Goal: Task Accomplishment & Management: Manage account settings

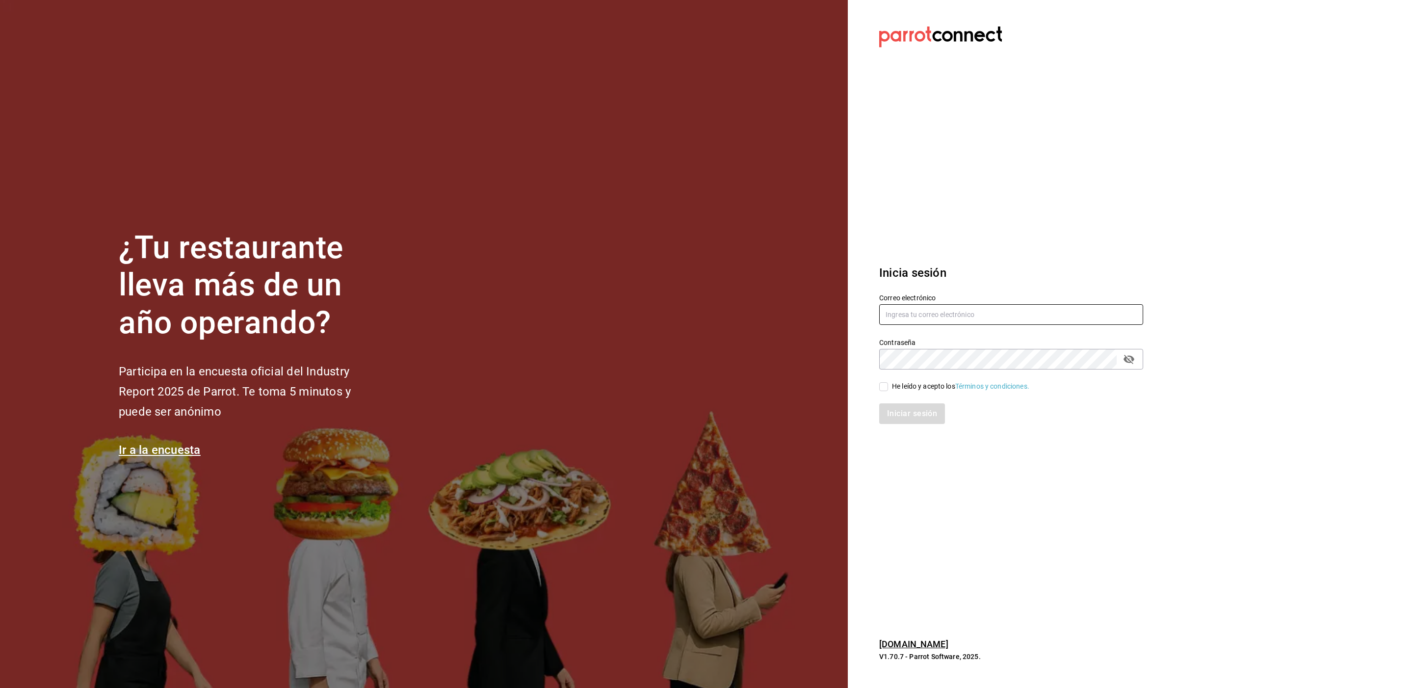
click at [925, 311] on input "text" at bounding box center [1011, 314] width 264 height 21
type input "multiuser@pickup.com"
click at [921, 389] on div "He leído y acepto los Términos y condiciones." at bounding box center [960, 386] width 137 height 10
click at [888, 389] on input "He leído y acepto los Términos y condiciones." at bounding box center [883, 386] width 9 height 9
checkbox input "true"
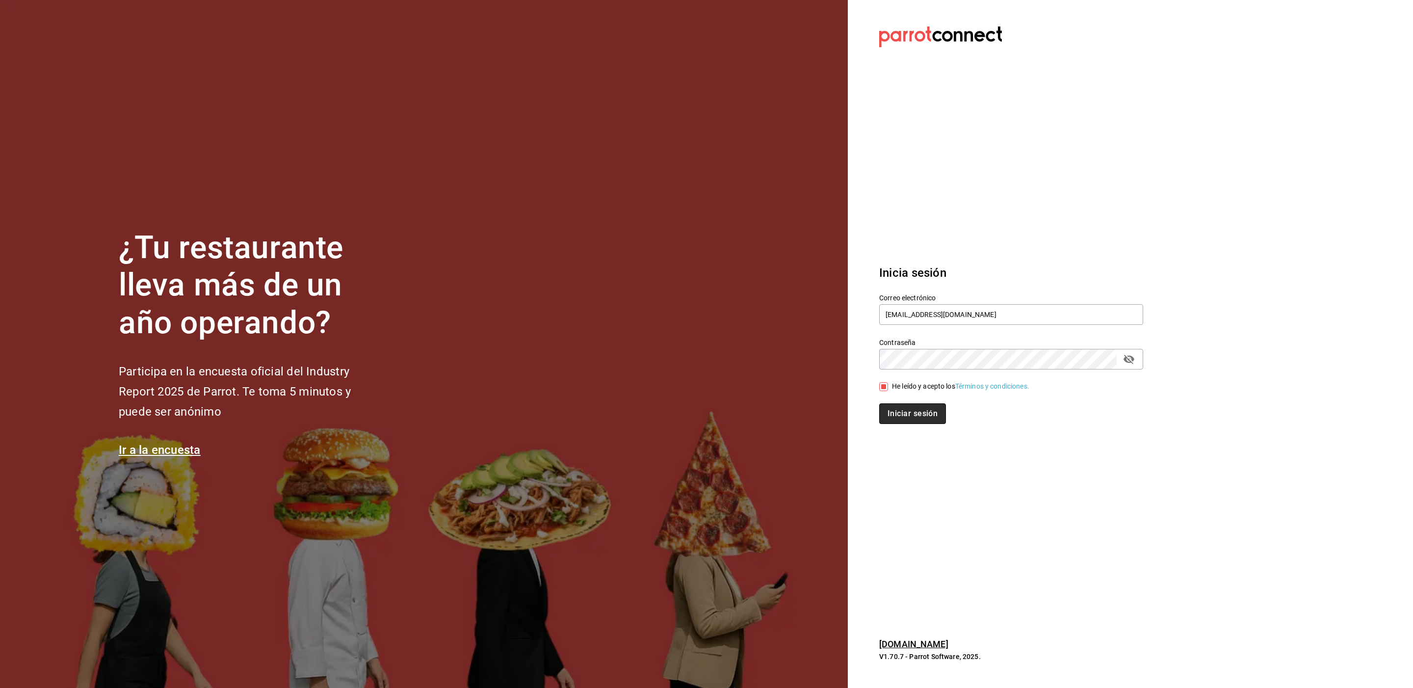
click at [912, 407] on button "Iniciar sesión" at bounding box center [912, 413] width 67 height 21
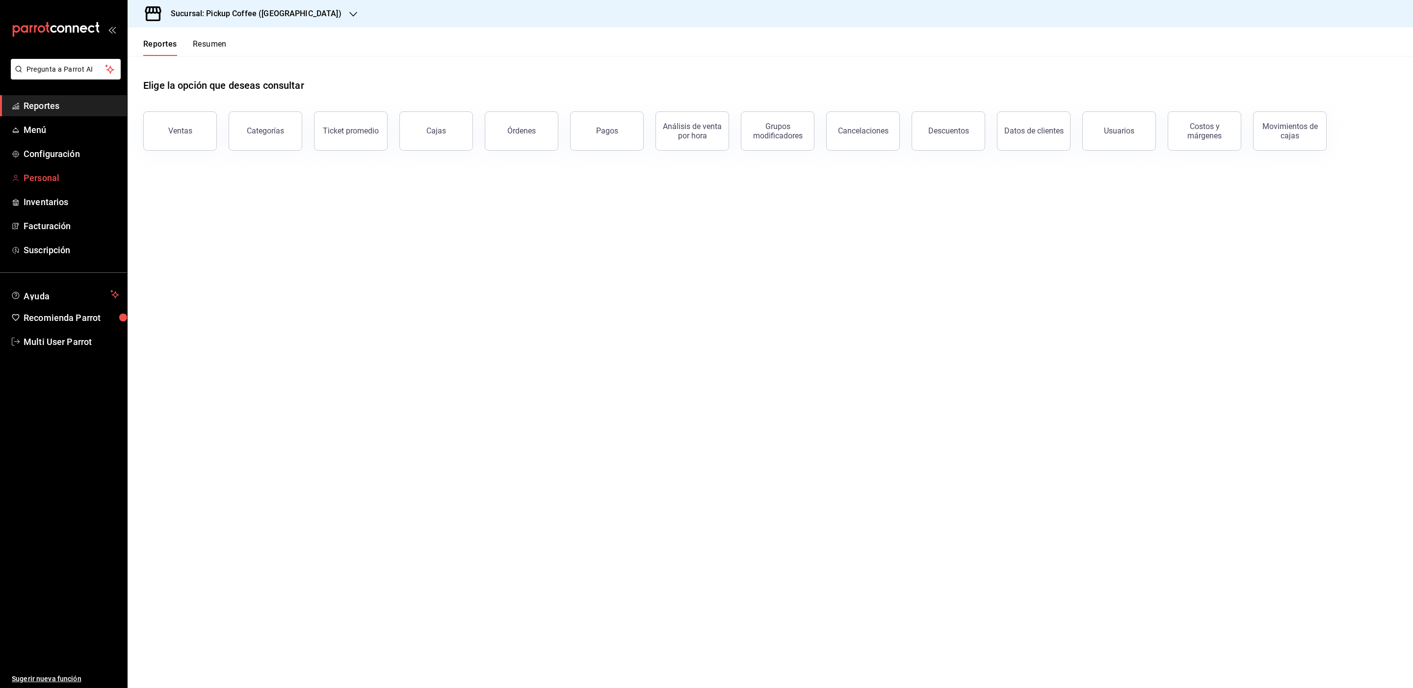
click at [49, 180] on span "Personal" at bounding box center [72, 177] width 96 height 13
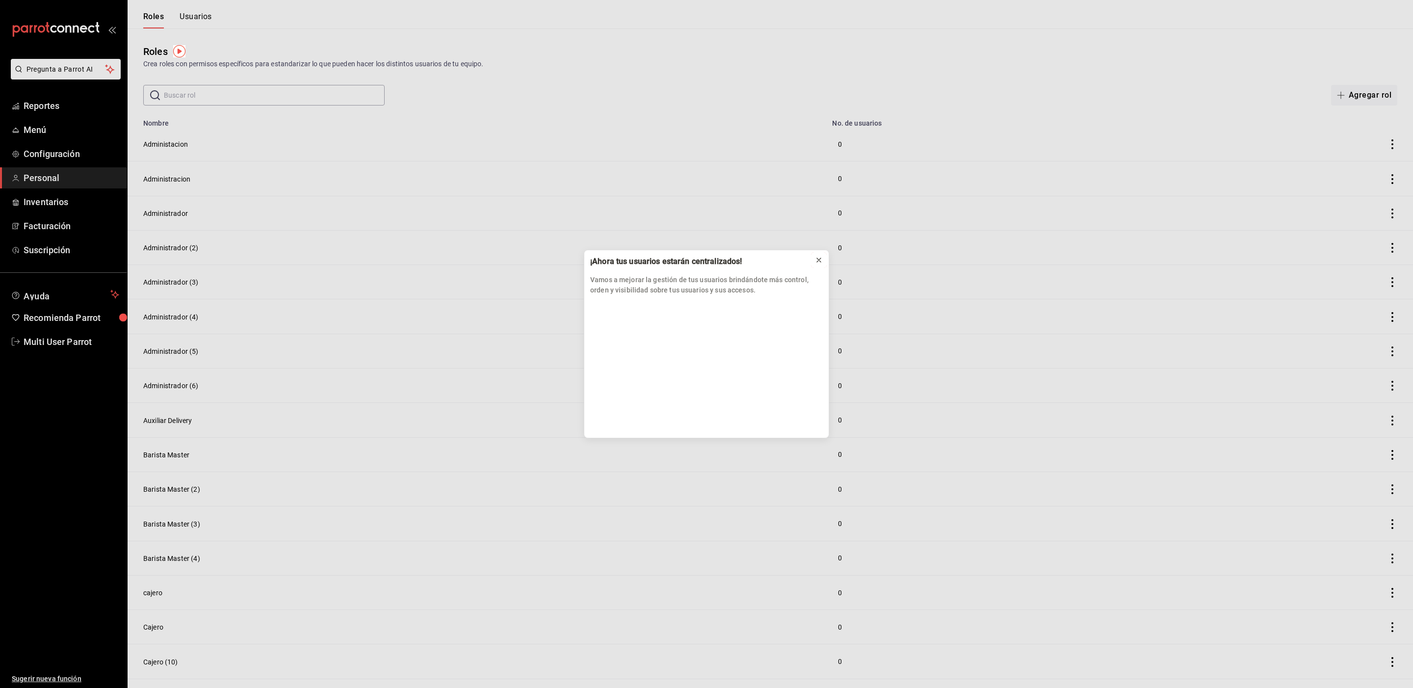
click at [819, 262] on icon at bounding box center [819, 260] width 8 height 8
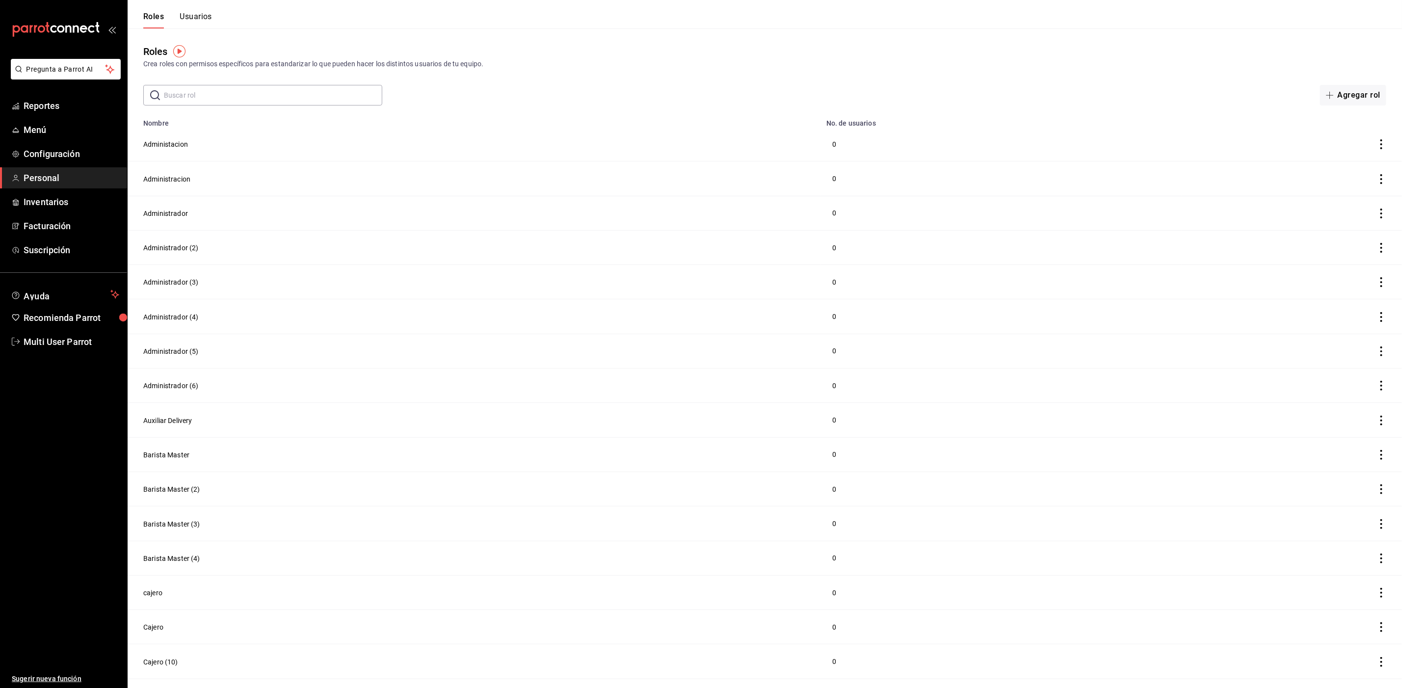
click at [198, 11] on div "Roles Usuarios" at bounding box center [170, 14] width 84 height 28
click at [194, 13] on button "Usuarios" at bounding box center [196, 20] width 32 height 17
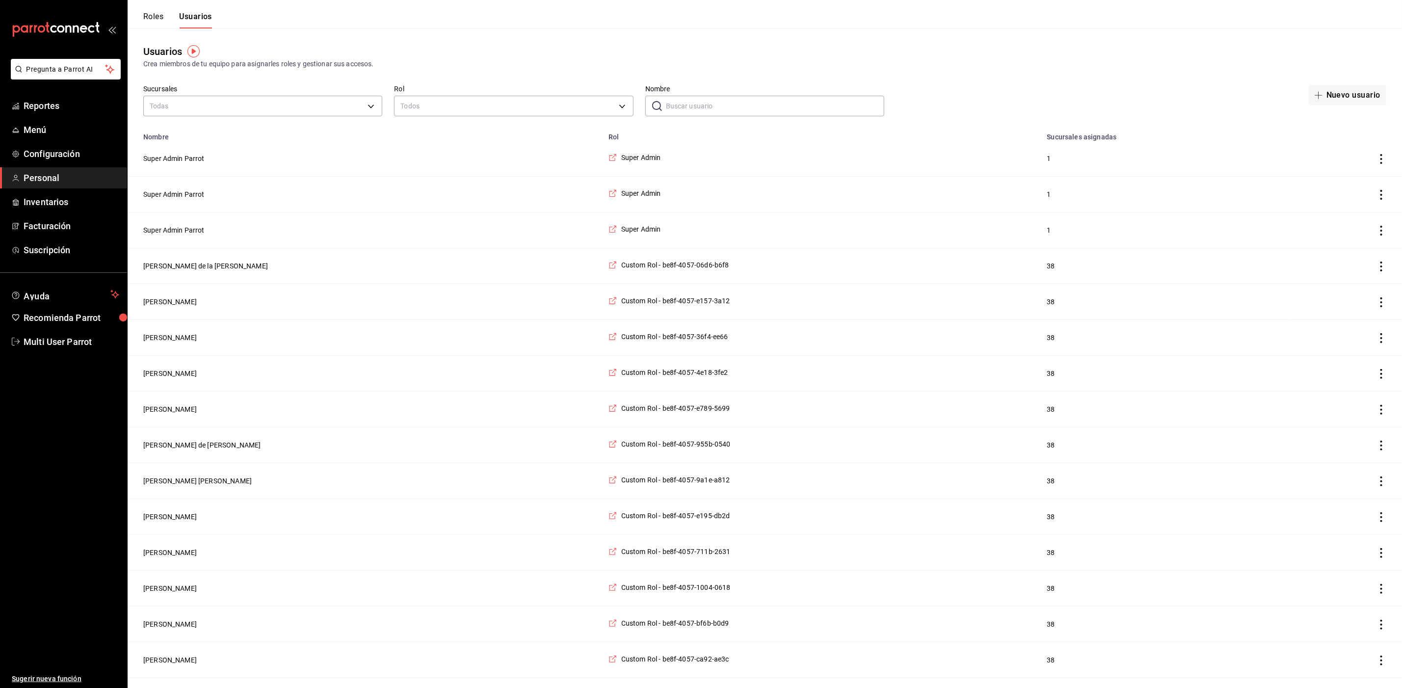
click at [694, 103] on input "Nombre" at bounding box center [775, 106] width 218 height 20
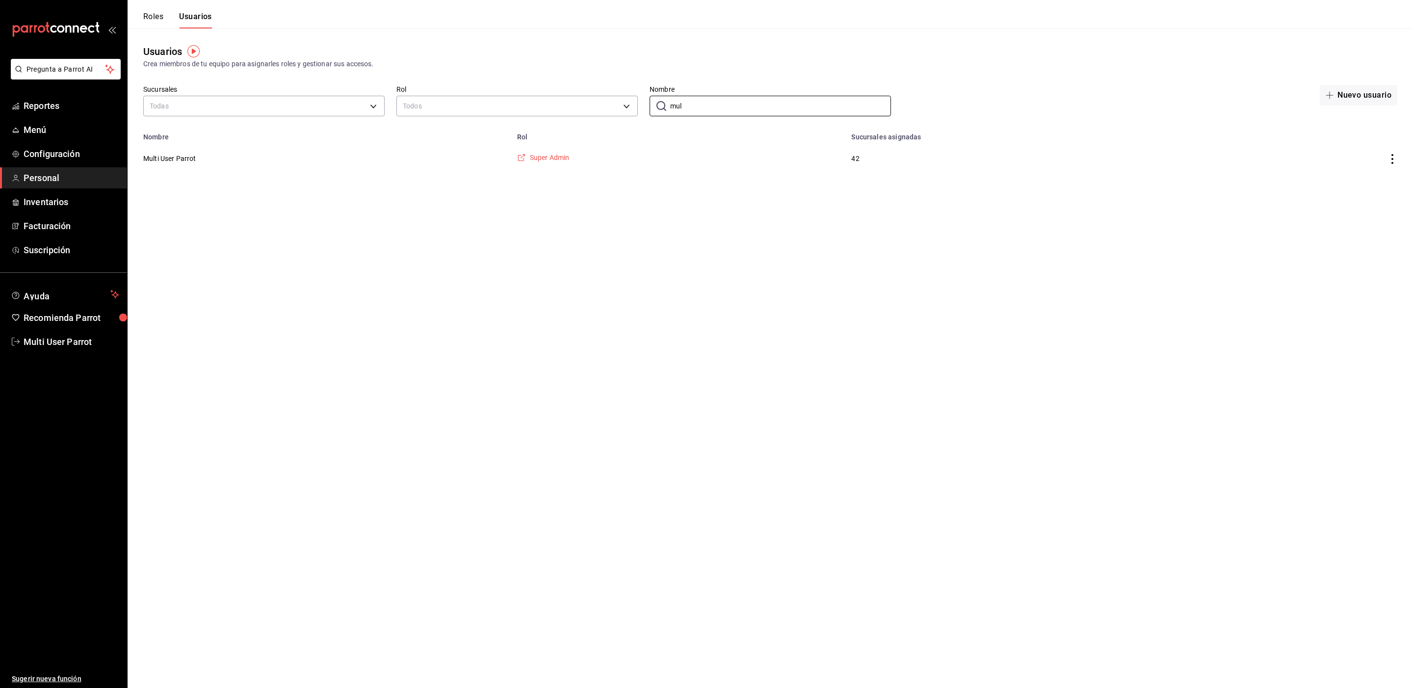
type input "mul"
click at [561, 158] on span "Super Admin" at bounding box center [550, 158] width 40 height 10
click at [181, 161] on button "Multi User Parrot" at bounding box center [169, 159] width 53 height 10
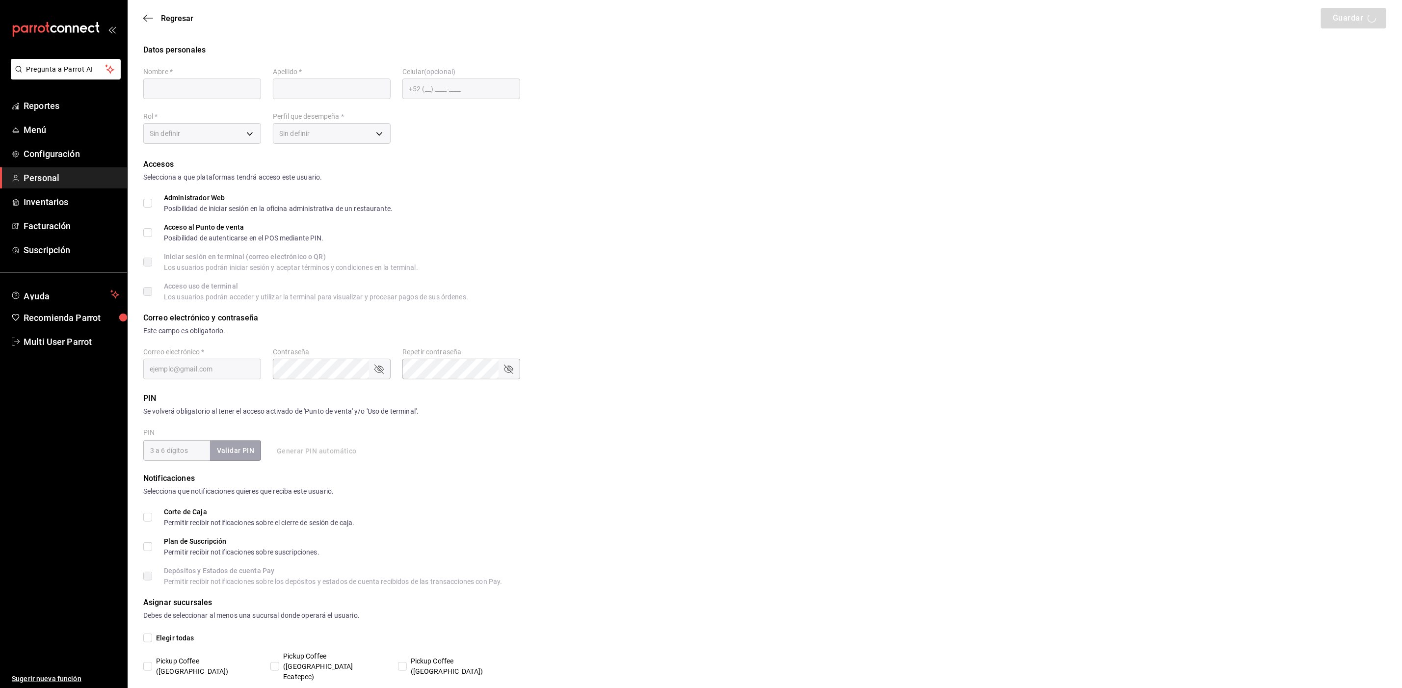
type input "Multi User"
type input "Parrot"
checkbox input "true"
type input "multiuser@pickup.com"
type input "87b2d739-4fa6-452d-90d0-72d4031a837a"
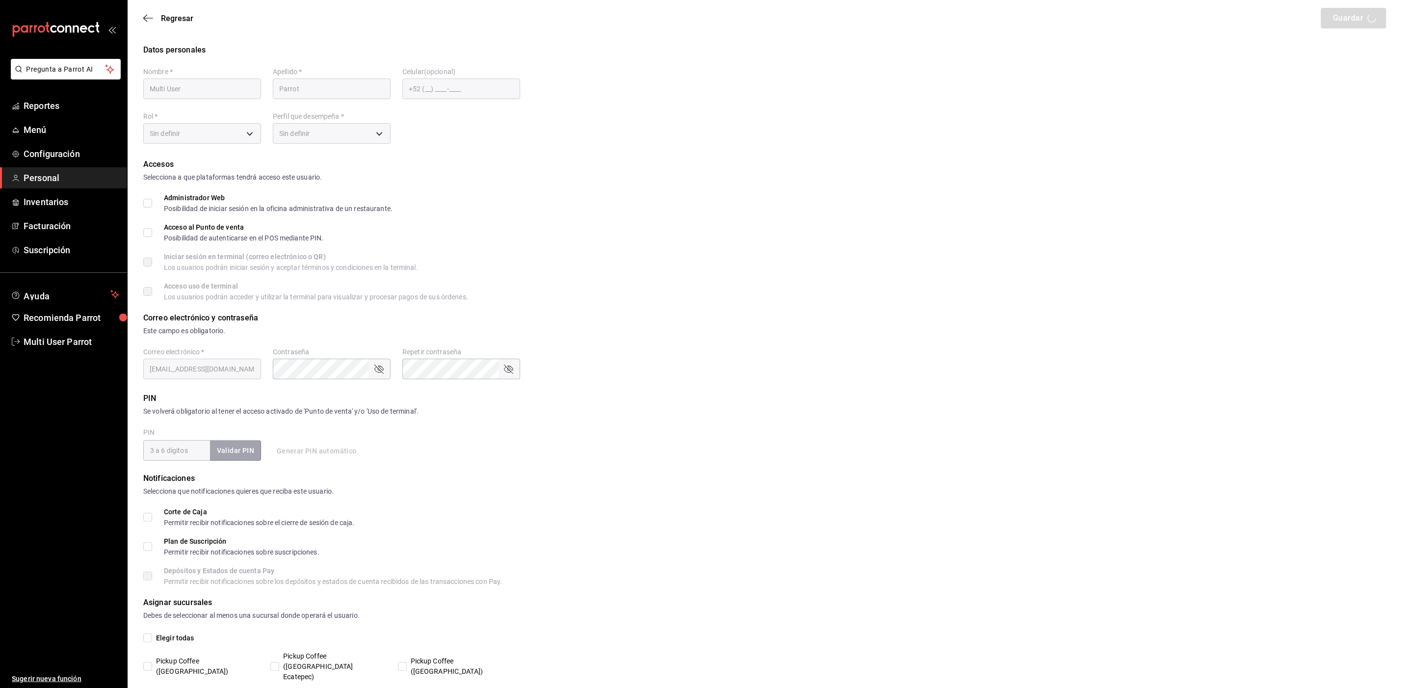
type input "UNDEFINED"
checkbox input "true"
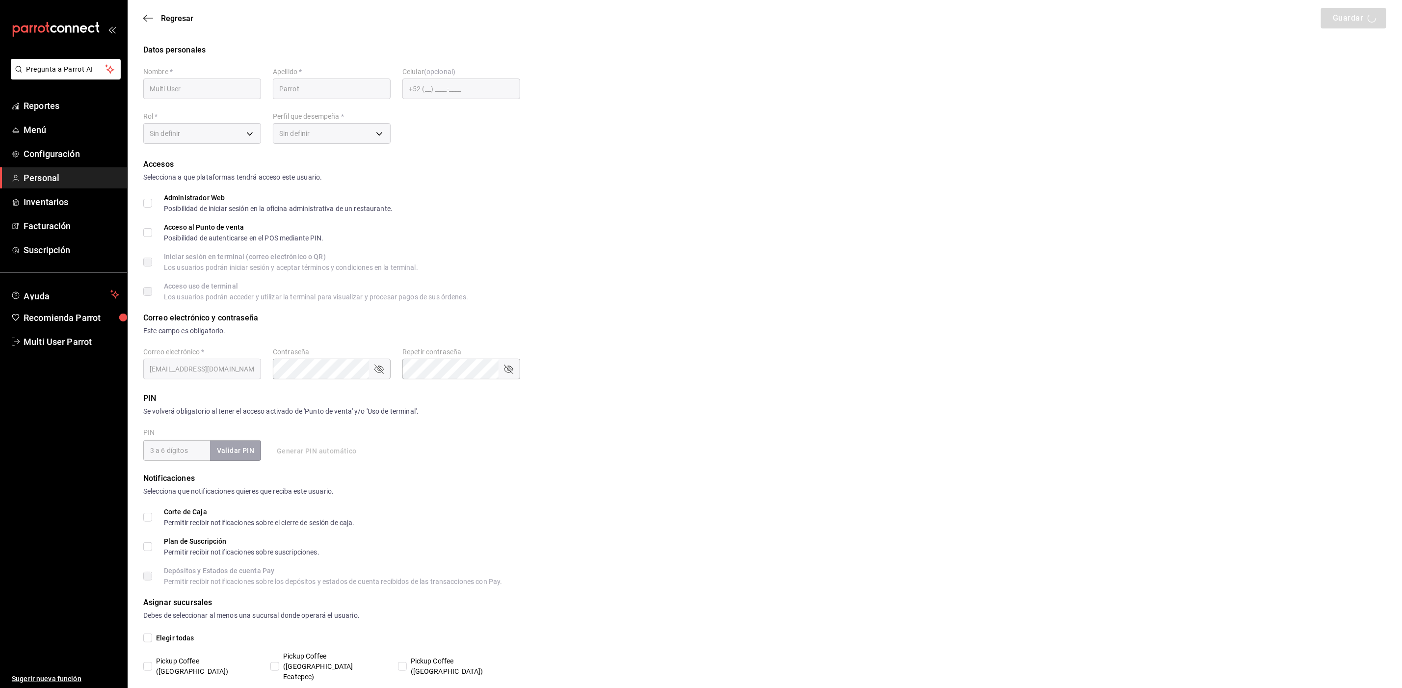
checkbox input "true"
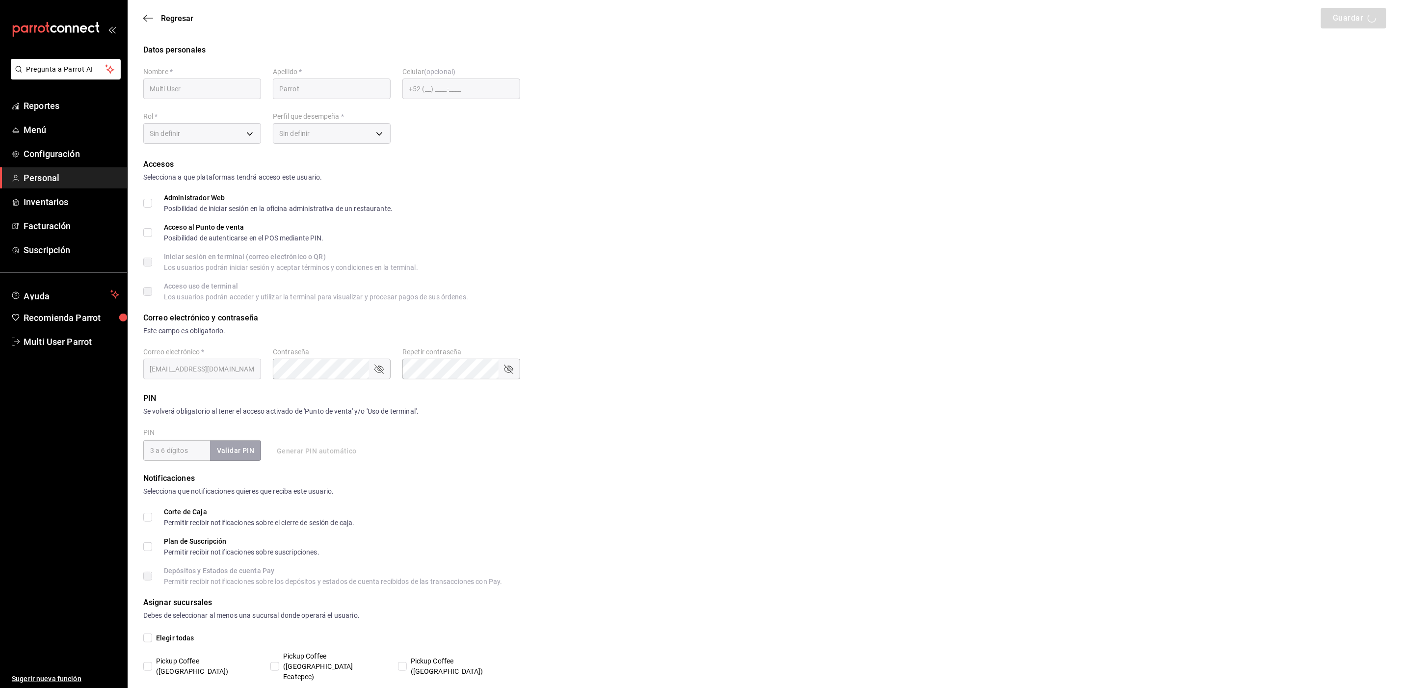
checkbox input "true"
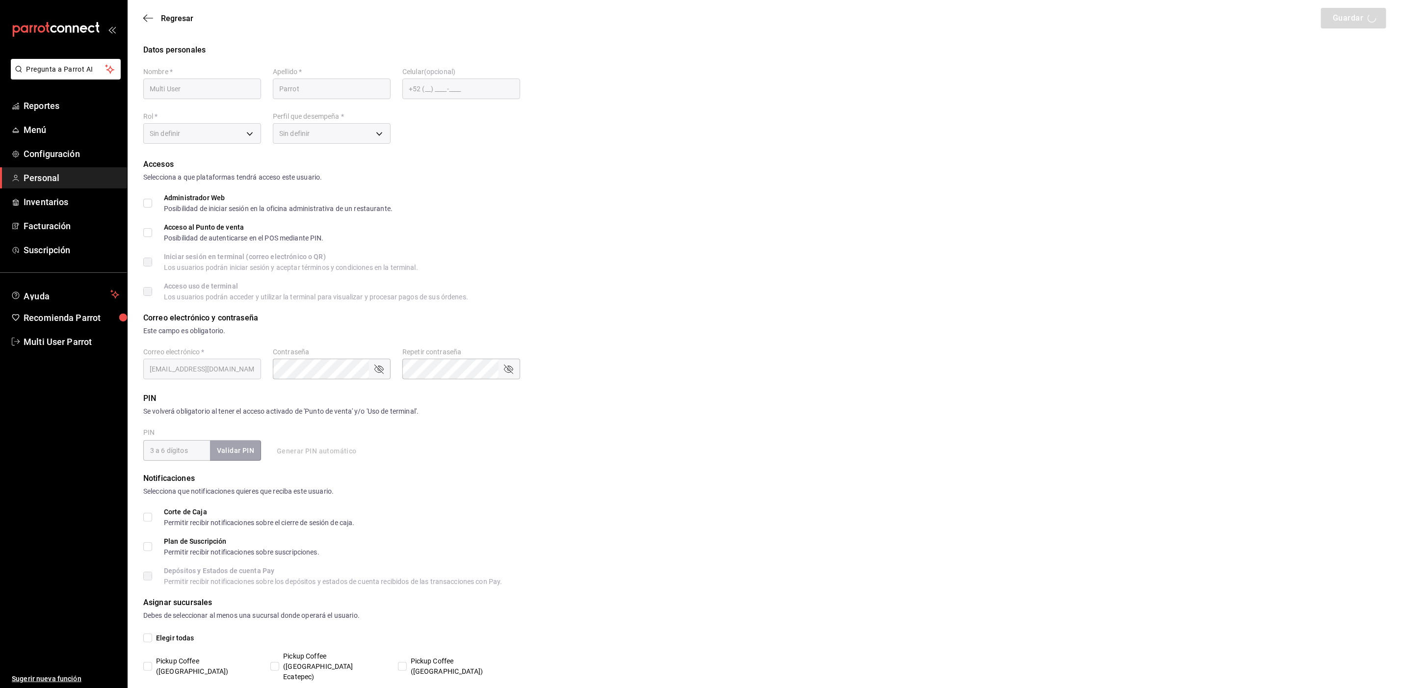
checkbox input "true"
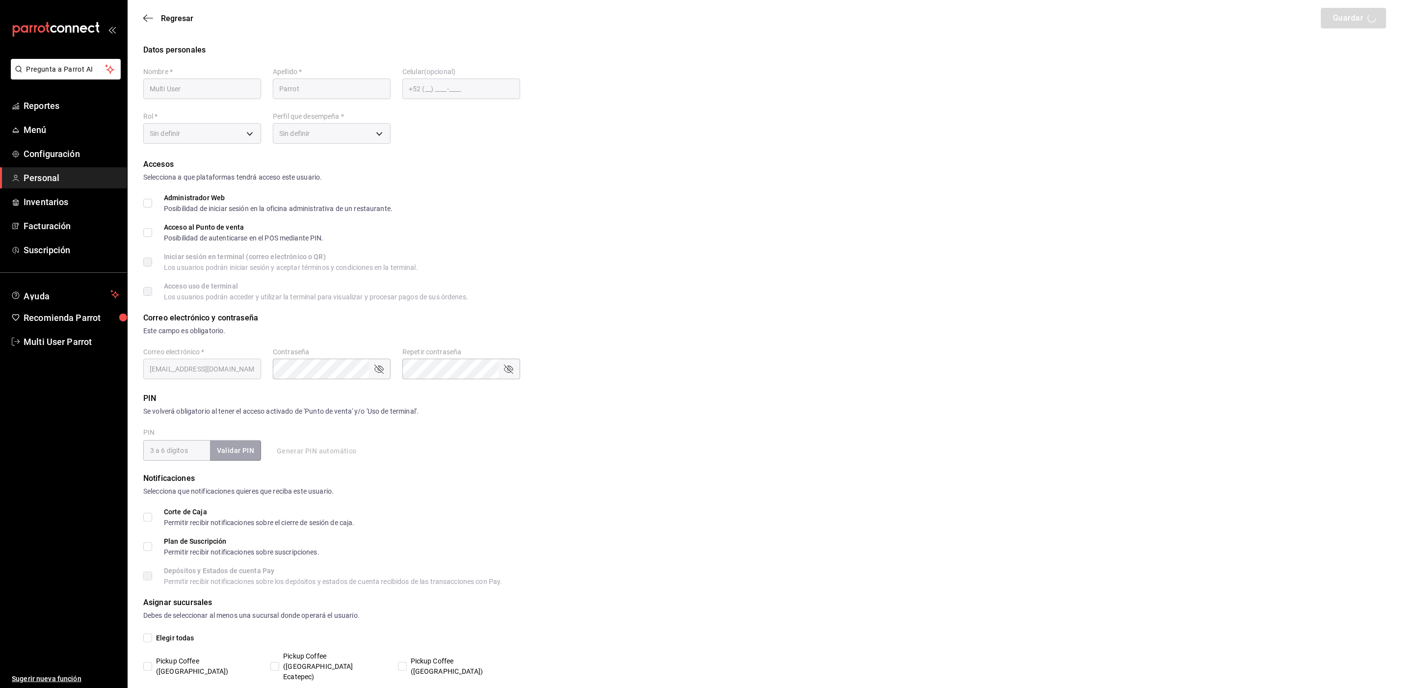
checkbox input "true"
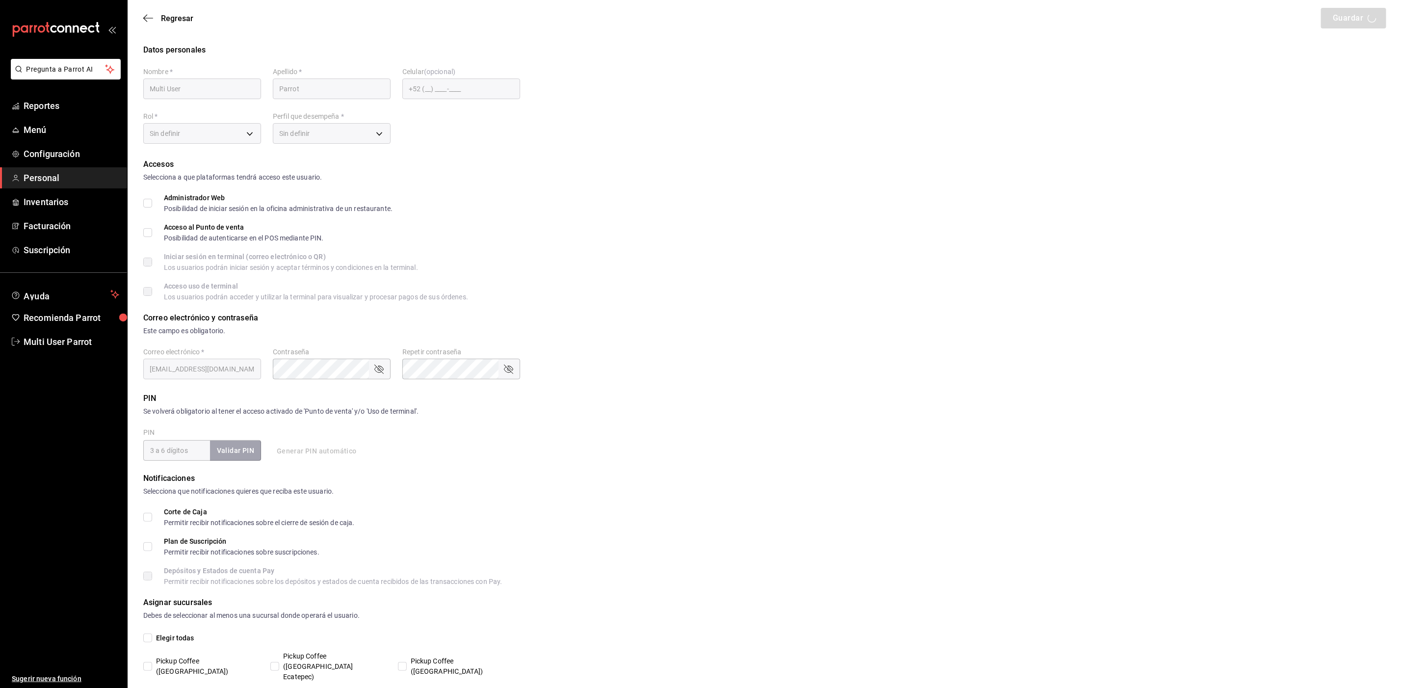
checkbox input "true"
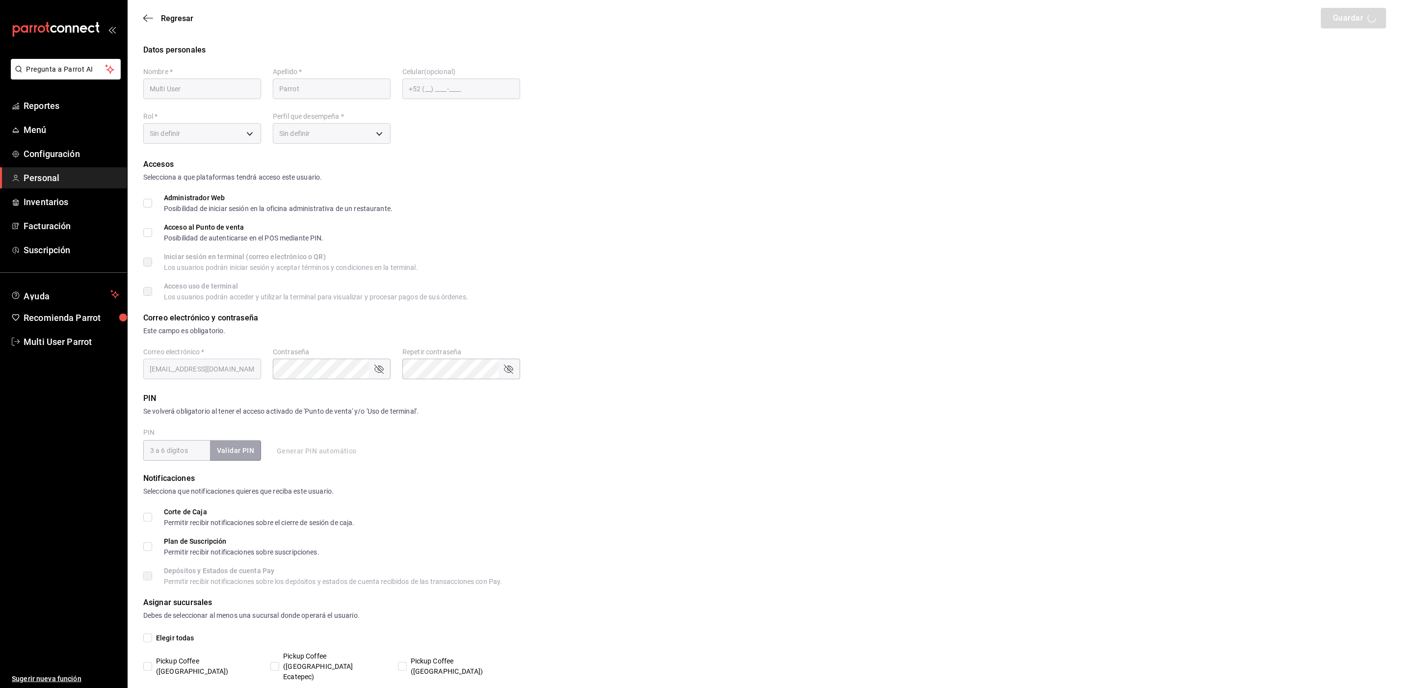
checkbox input "true"
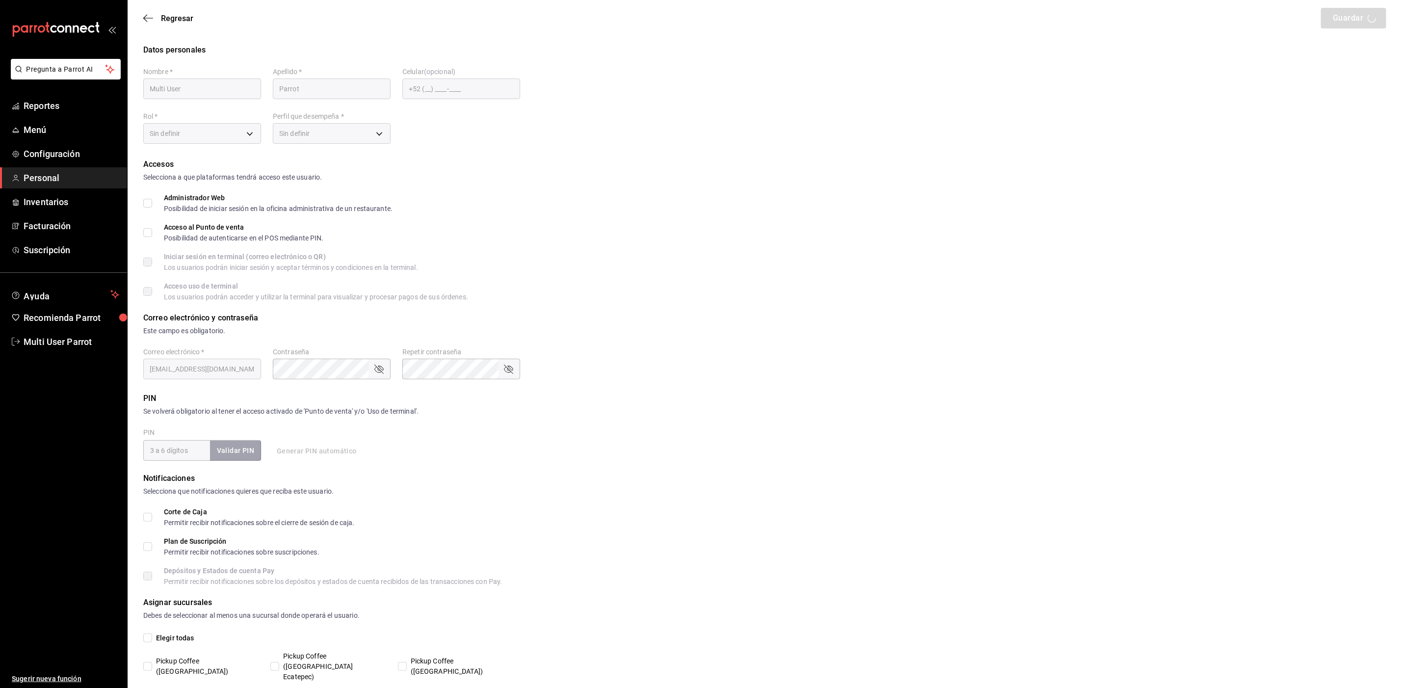
checkbox input "true"
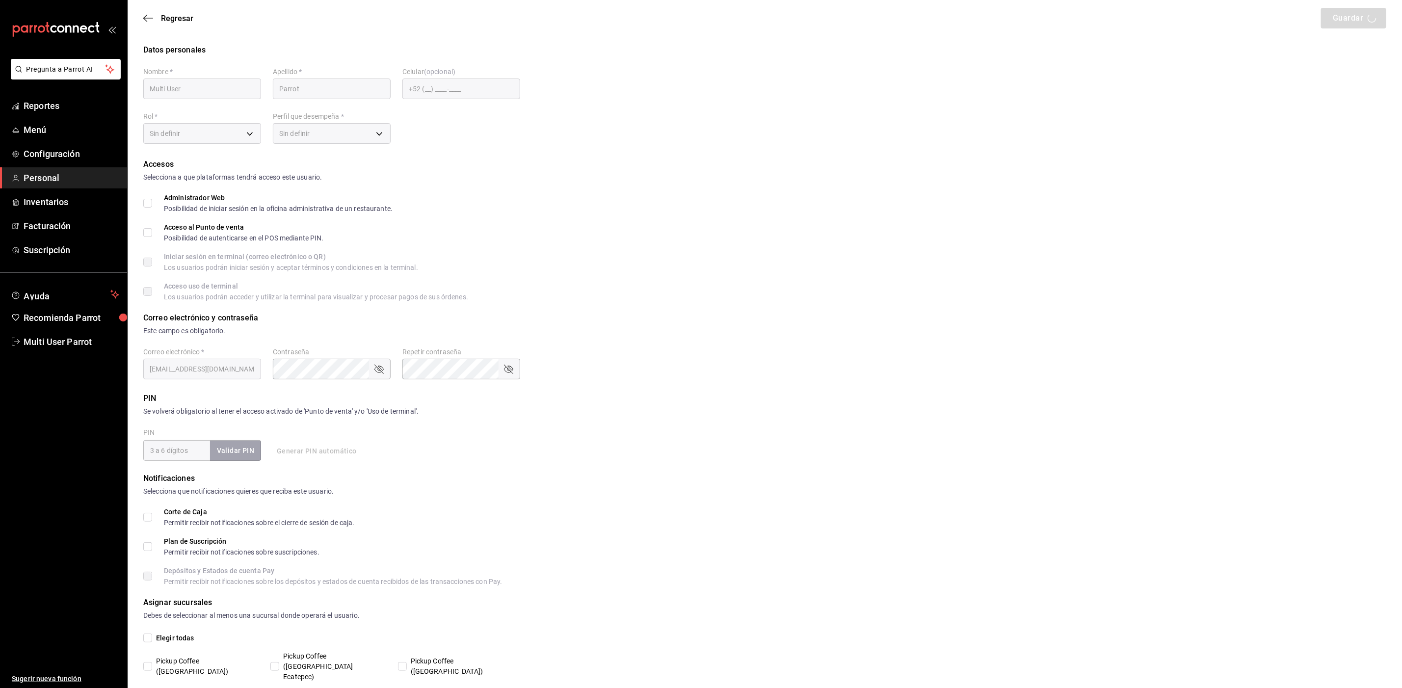
checkbox input "true"
click at [48, 126] on span "Menú" at bounding box center [72, 129] width 96 height 13
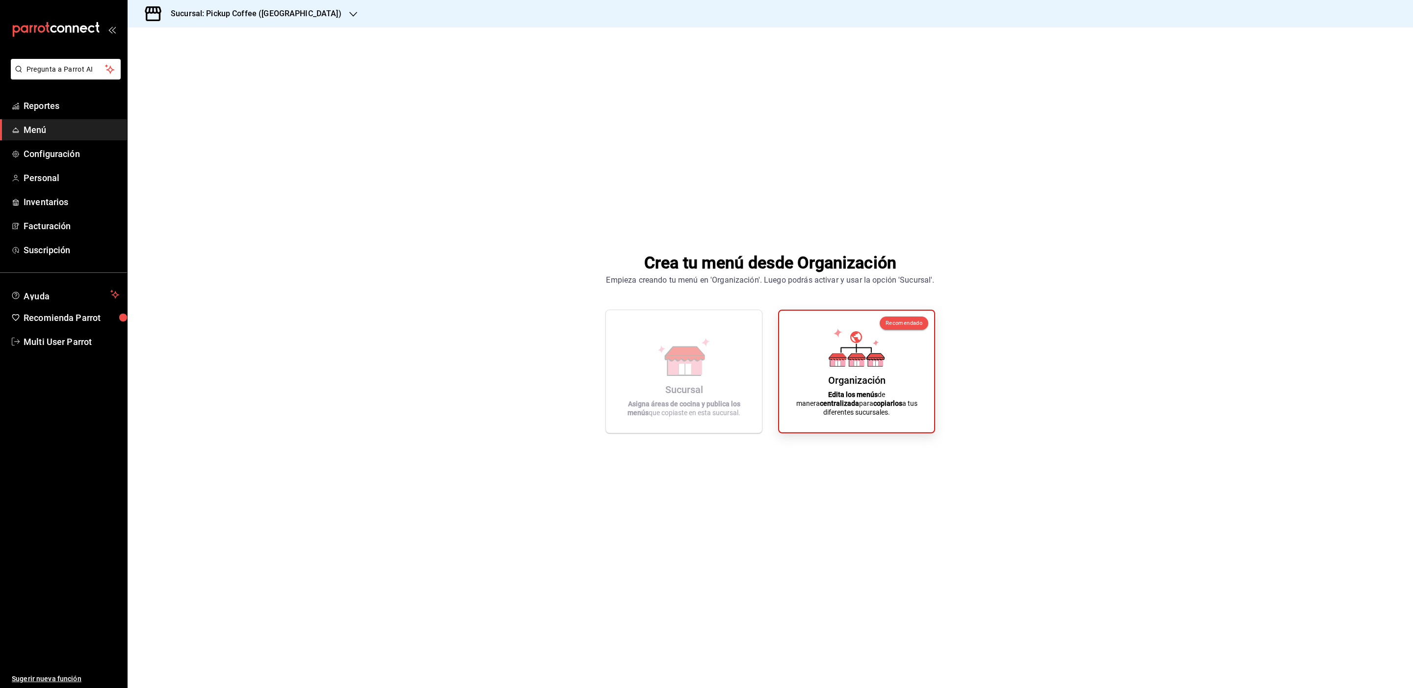
click at [253, 8] on h3 "Sucursal: Pickup Coffee (Las Flores)" at bounding box center [252, 14] width 179 height 12
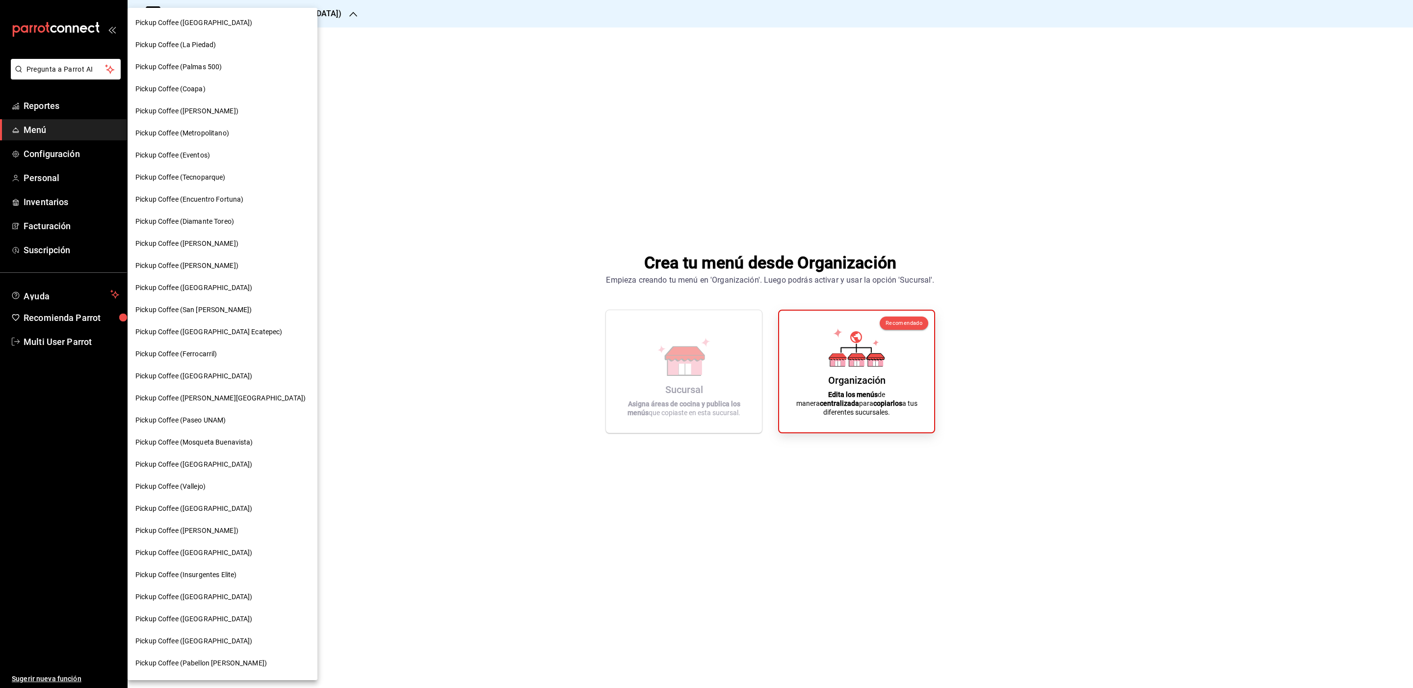
click at [218, 572] on span "Pickup Coffee (Insurgentes Elite)" at bounding box center [185, 575] width 101 height 10
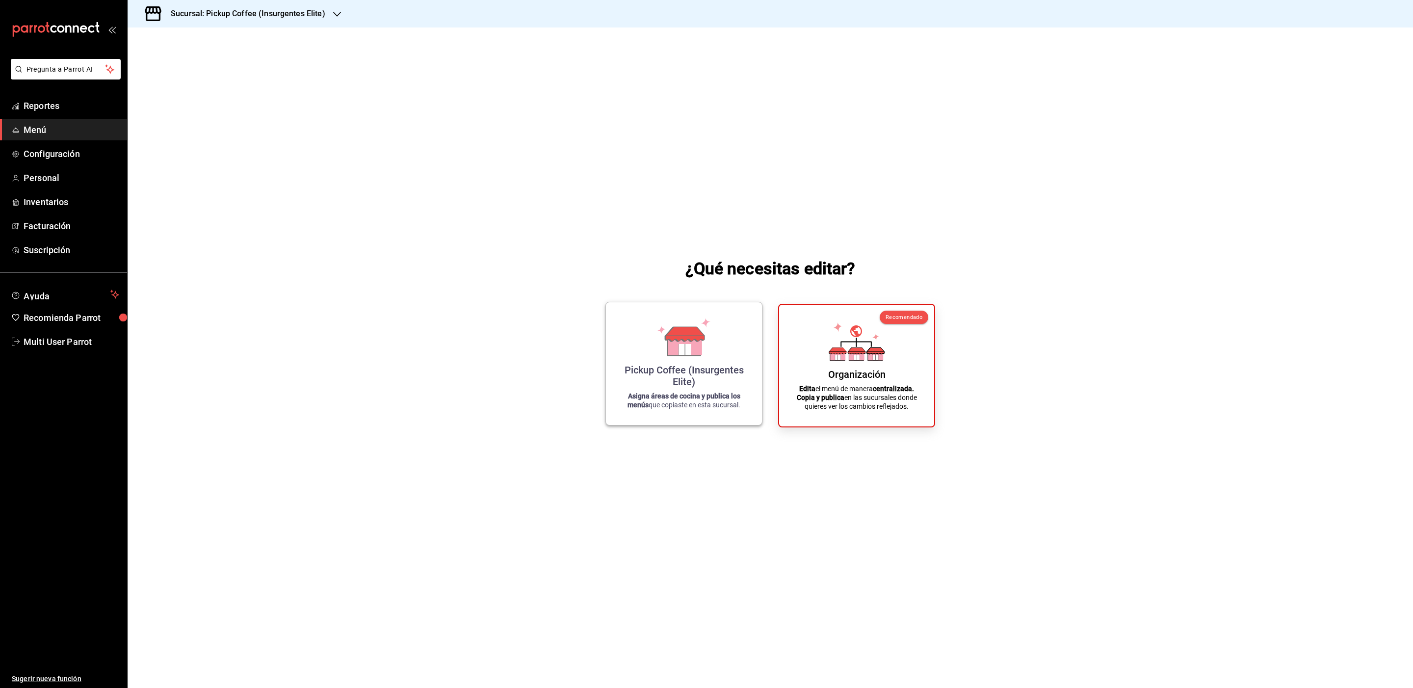
click at [653, 367] on div "Pickup Coffee (Insurgentes Elite)" at bounding box center [684, 376] width 132 height 24
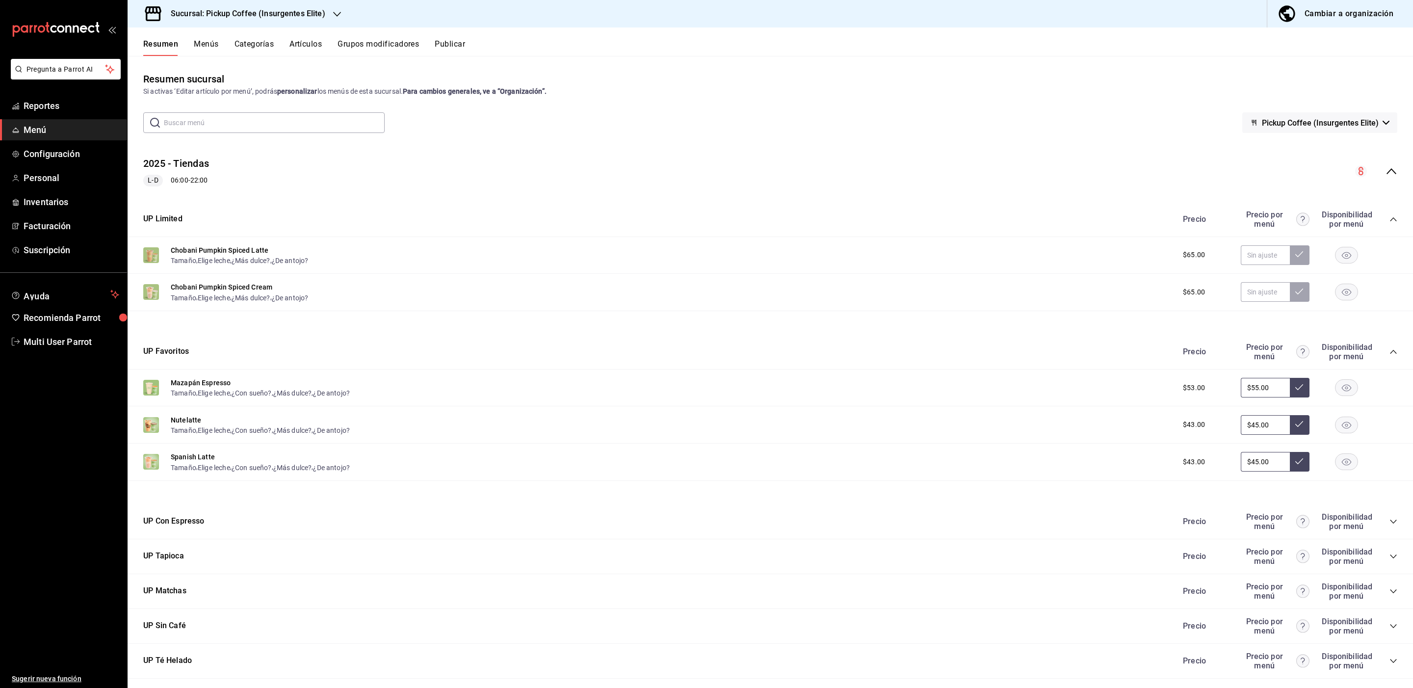
click at [211, 46] on button "Menús" at bounding box center [206, 47] width 25 height 17
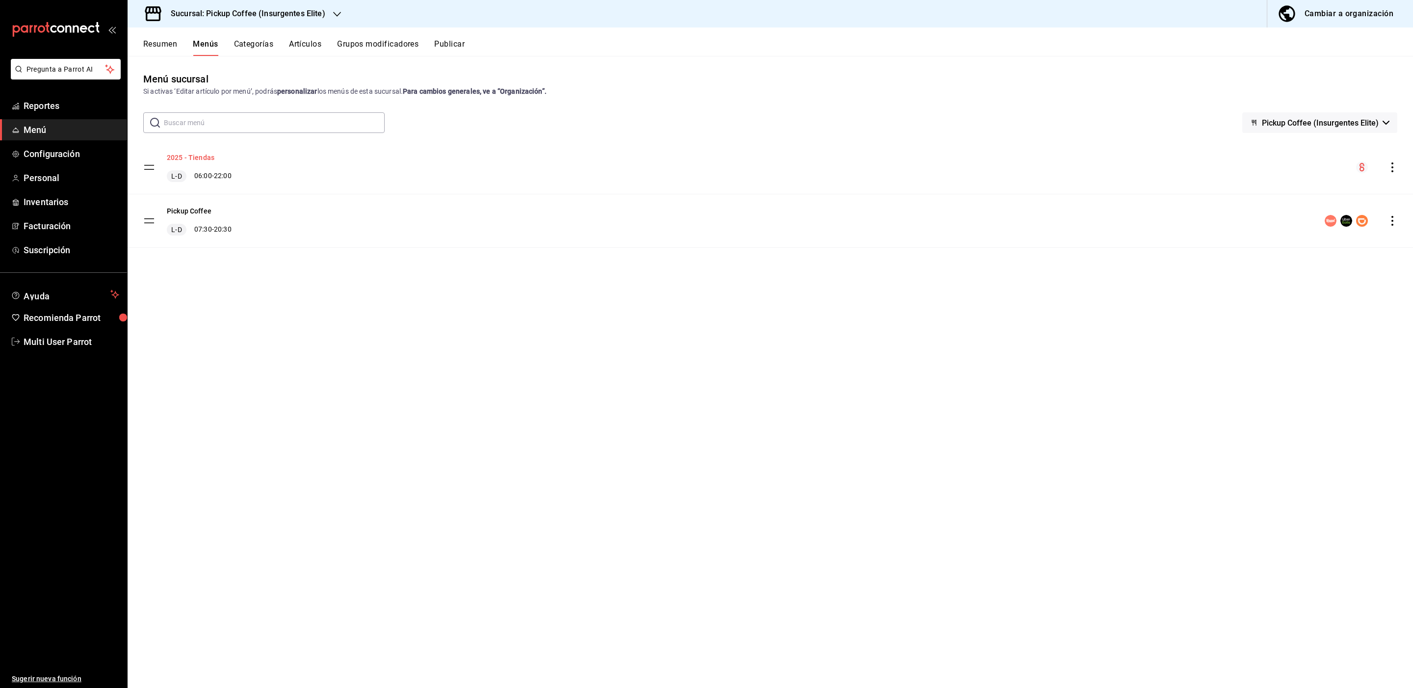
click at [199, 154] on button "2025 - Tiendas" at bounding box center [191, 158] width 48 height 10
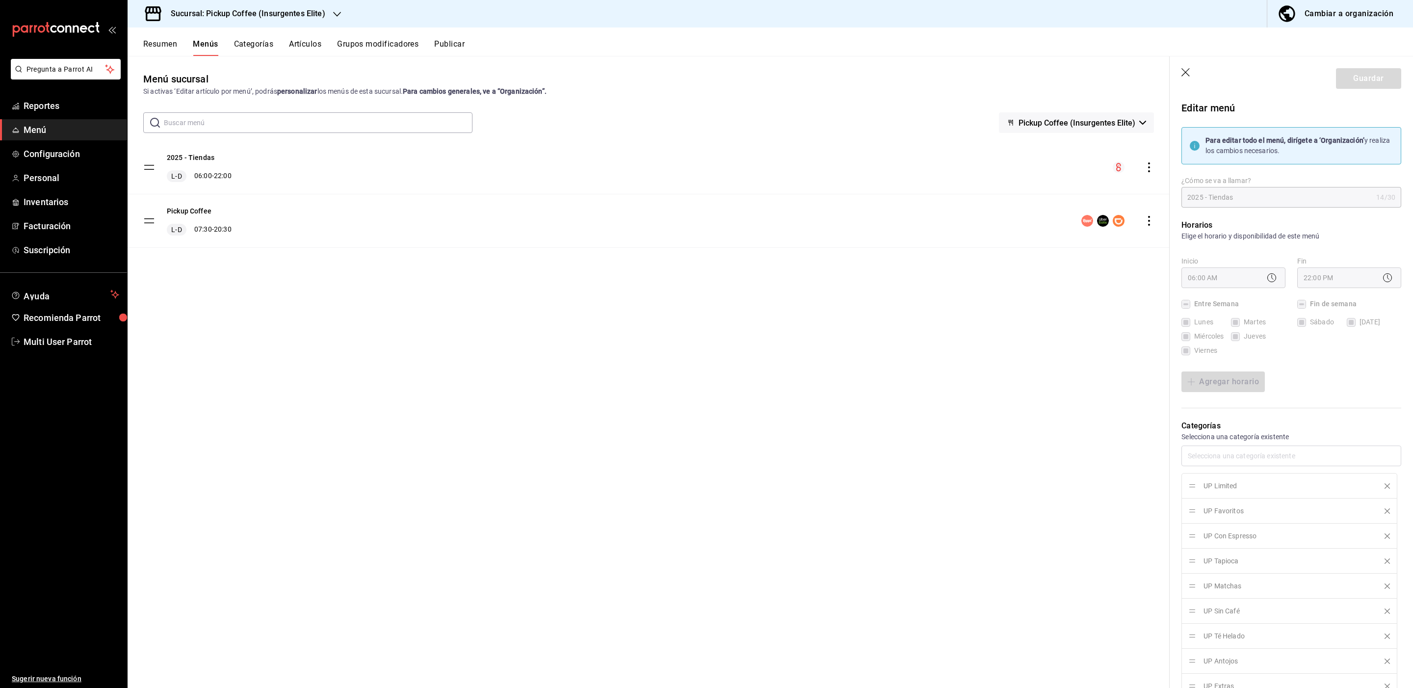
click at [1186, 69] on icon "button" at bounding box center [1187, 73] width 10 height 10
checkbox input "false"
type input "1758818300203"
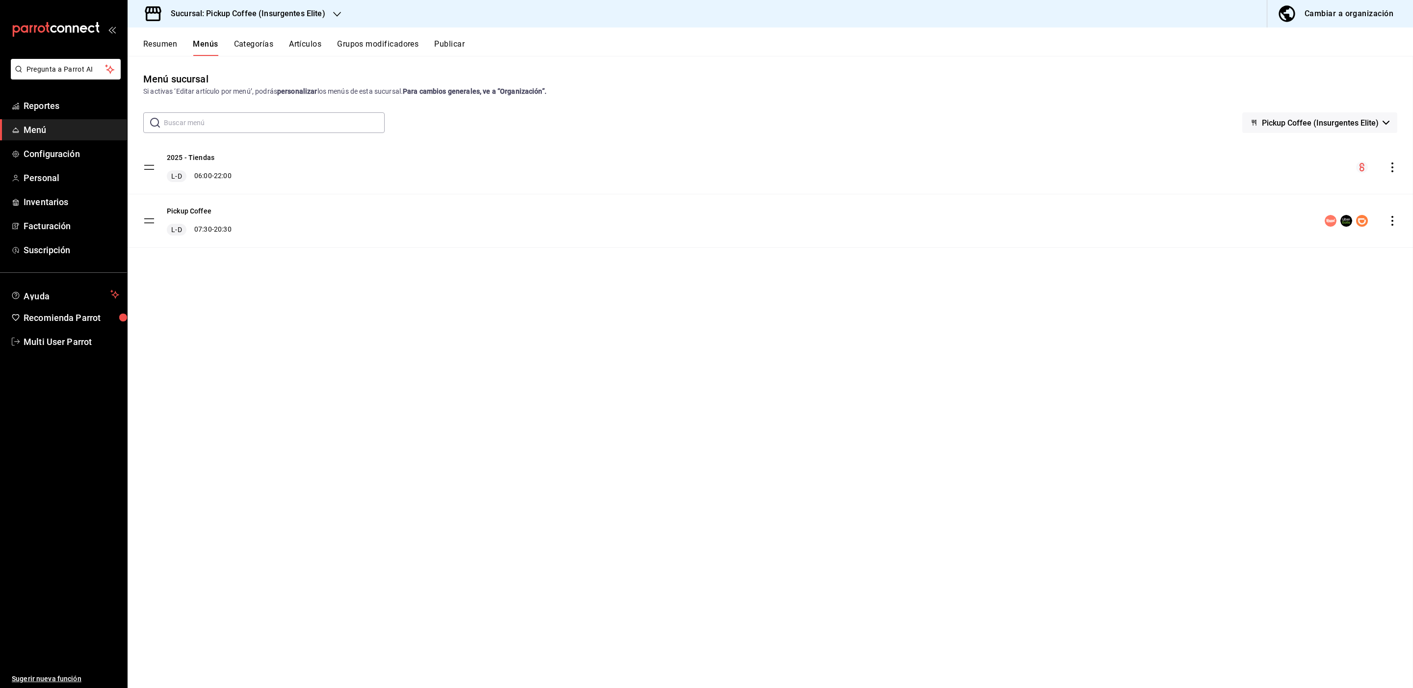
checkbox input "false"
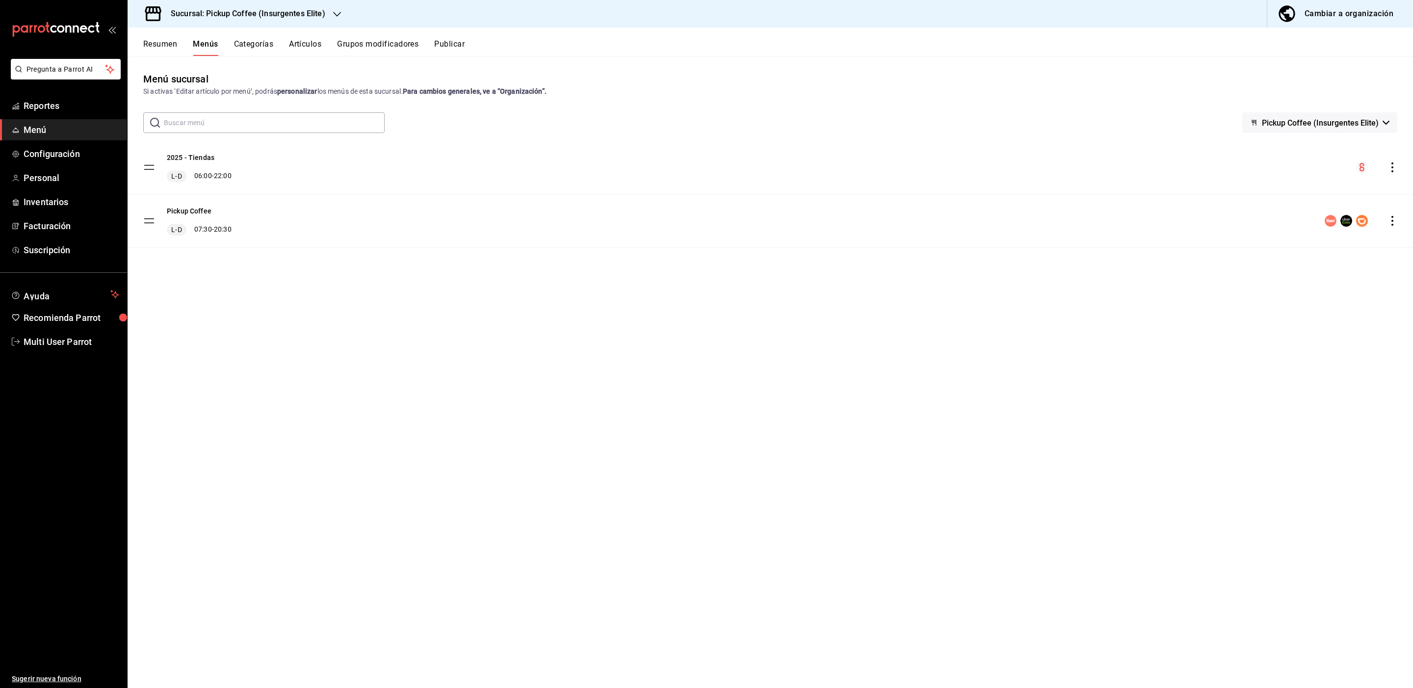
checkbox input "false"
click at [202, 210] on button "Pickup Coffee" at bounding box center [189, 211] width 45 height 10
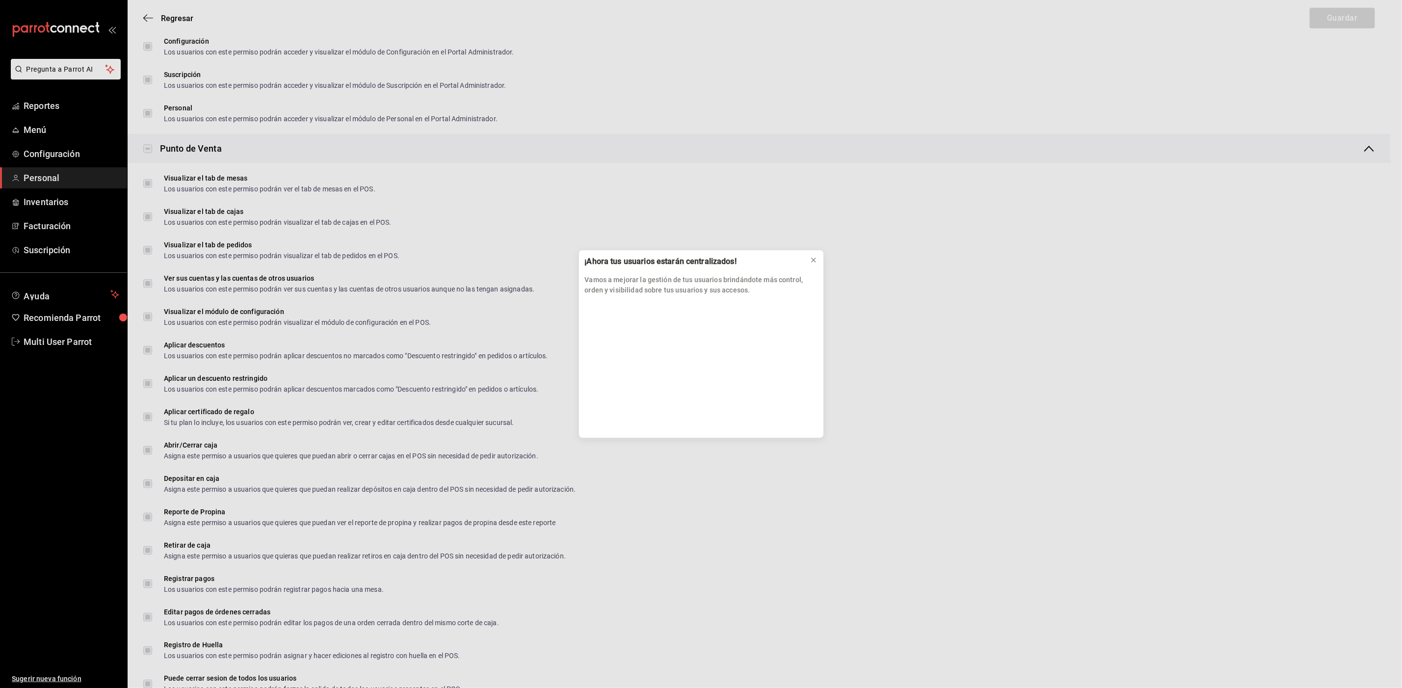
scroll to position [1298, 0]
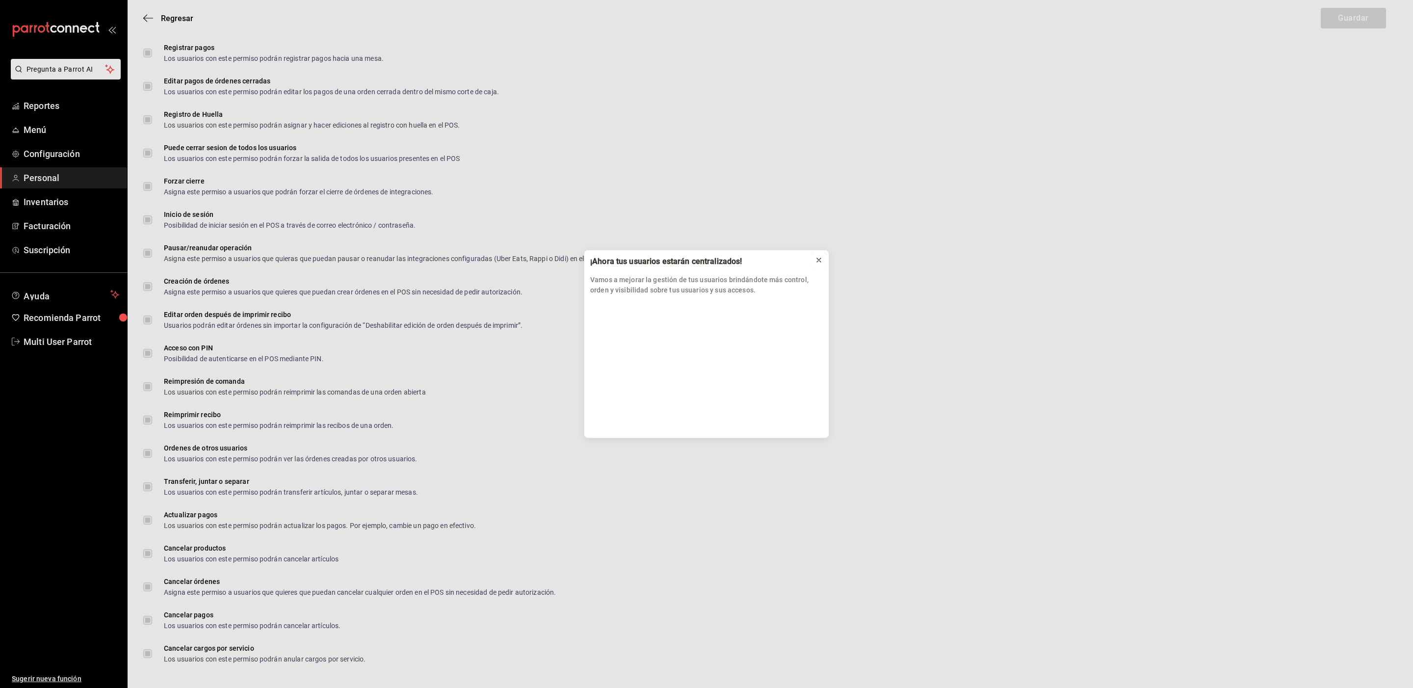
click at [820, 260] on icon at bounding box center [819, 260] width 8 height 8
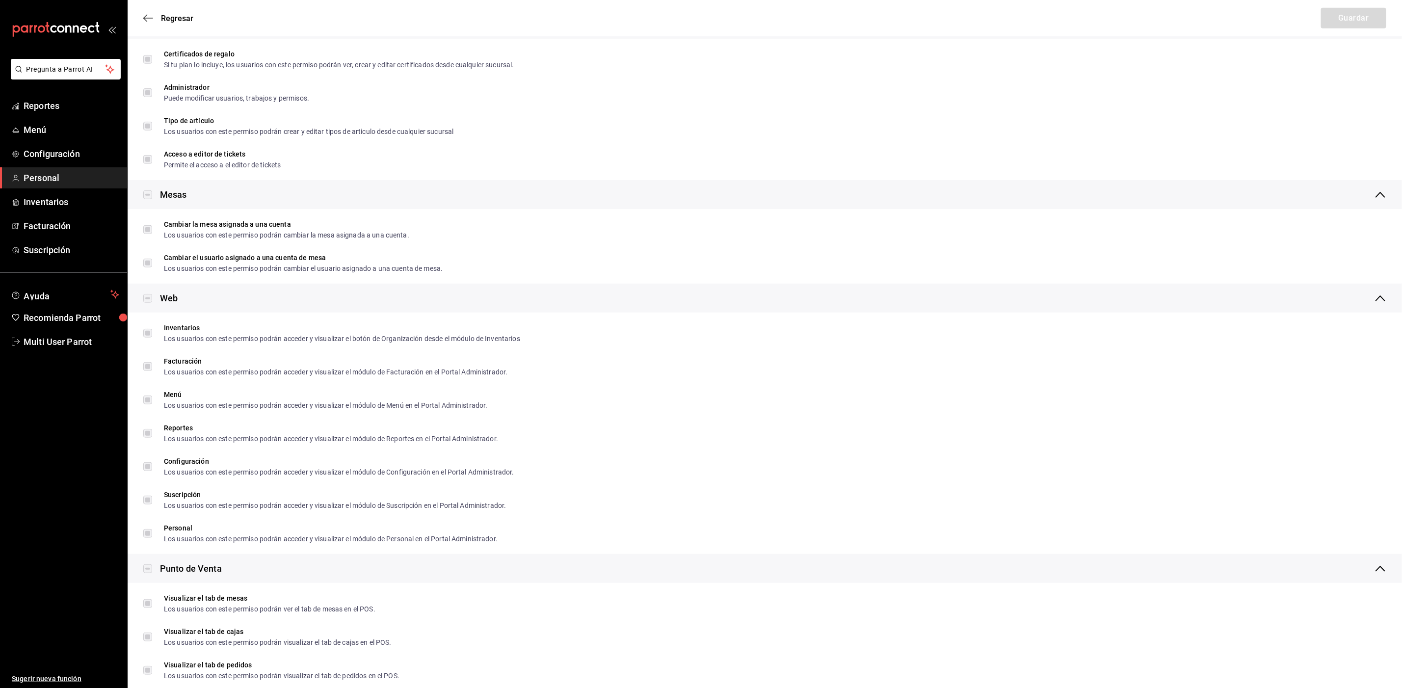
scroll to position [0, 0]
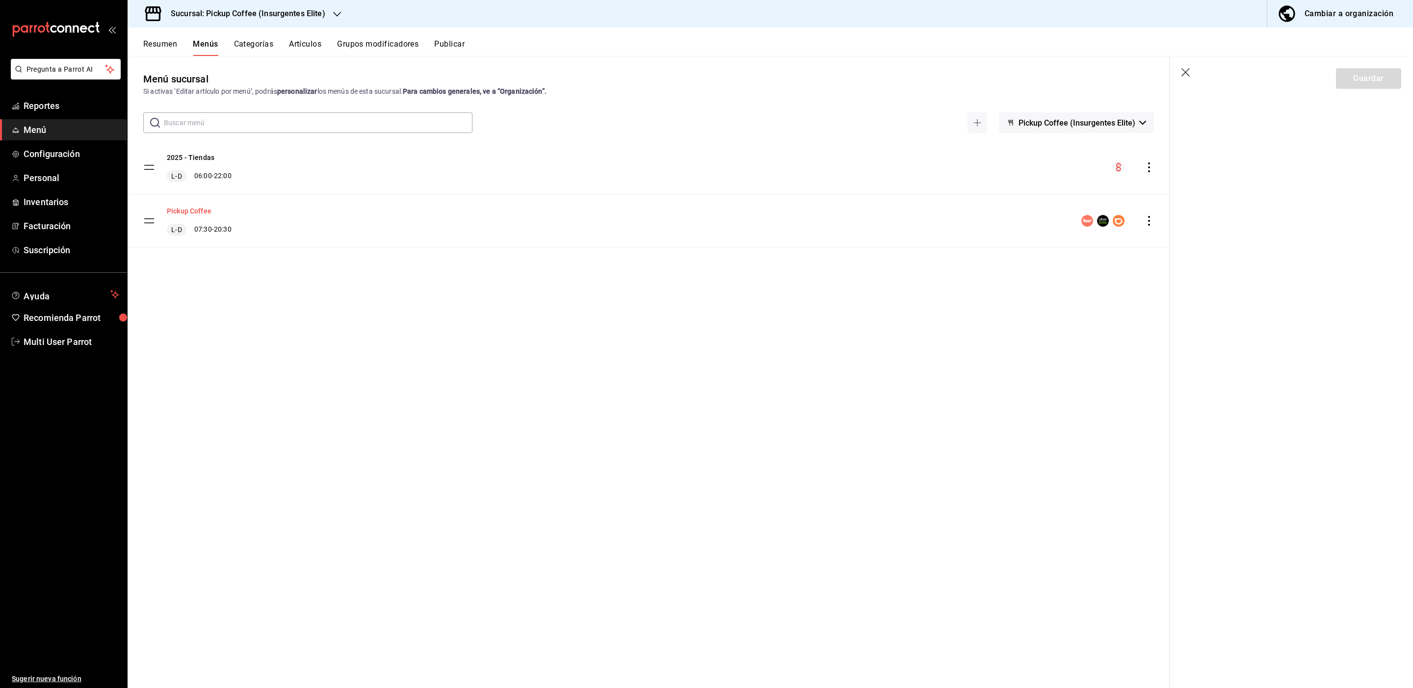
click at [200, 212] on button "Pickup Coffee" at bounding box center [189, 211] width 45 height 10
drag, startPoint x: 1184, startPoint y: 66, endPoint x: 1187, endPoint y: 76, distance: 9.8
click at [1187, 76] on header "Guardar" at bounding box center [1291, 76] width 243 height 40
click at [1187, 76] on icon "button" at bounding box center [1187, 73] width 10 height 10
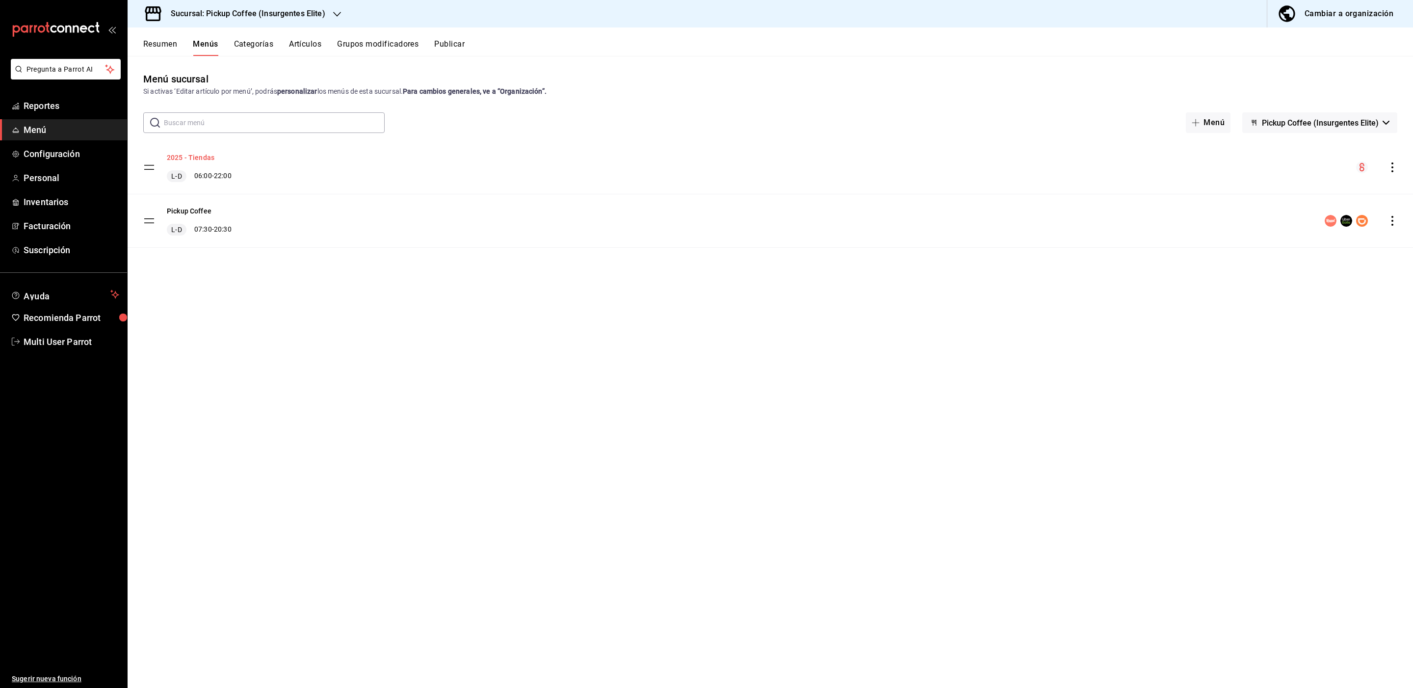
click at [196, 159] on button "2025 - Tiendas" at bounding box center [191, 158] width 48 height 10
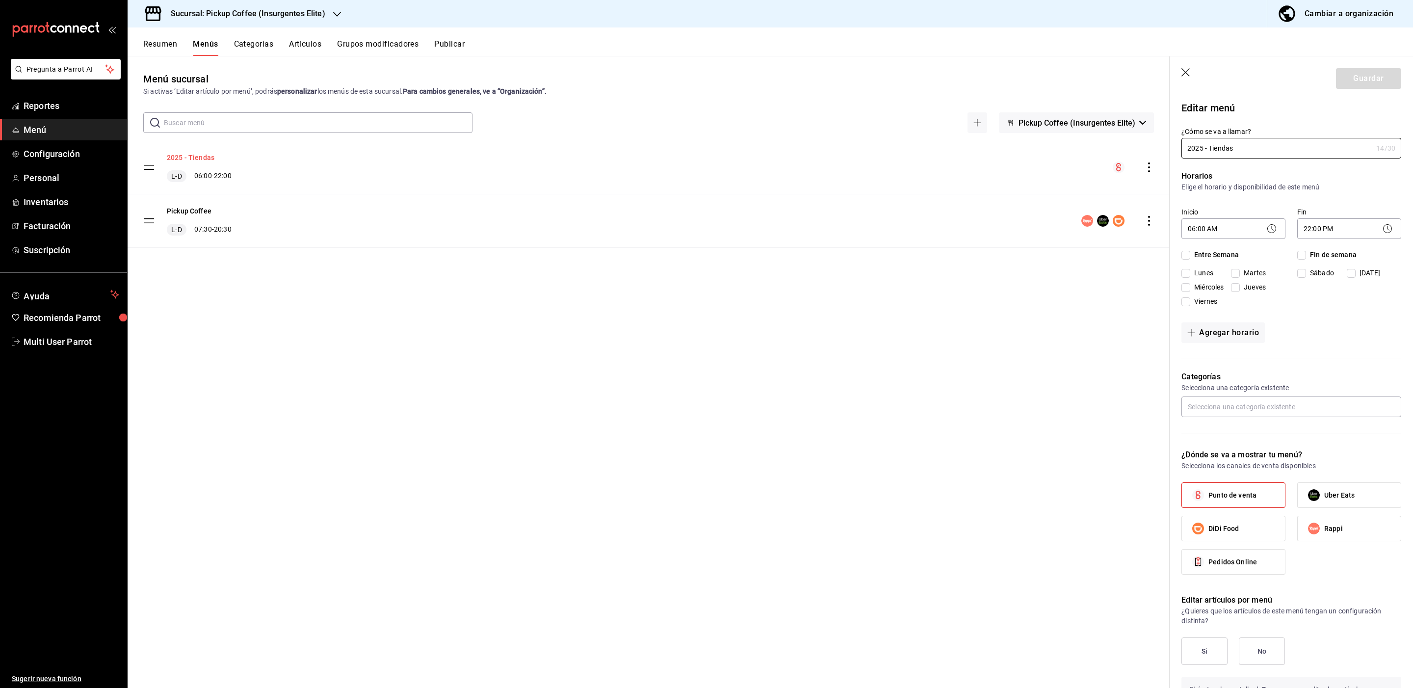
checkbox input "true"
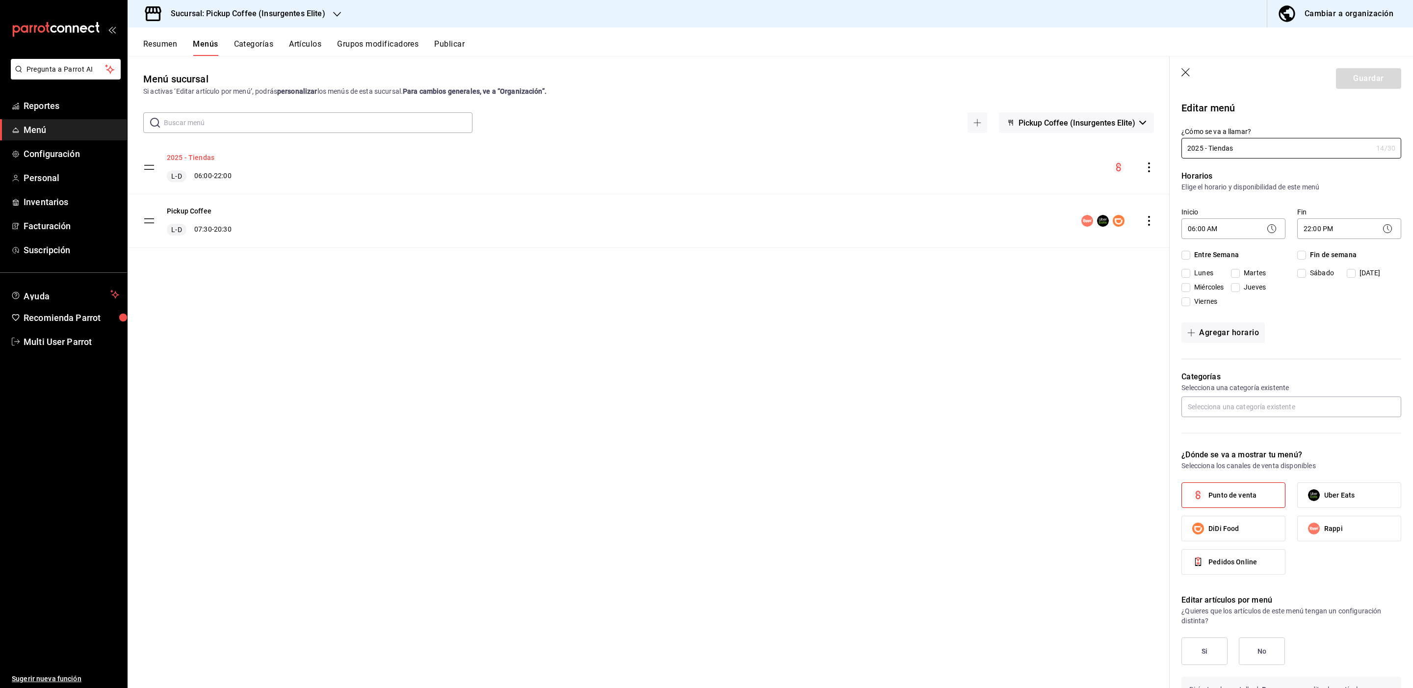
checkbox input "true"
